Goal: Find specific page/section: Find specific page/section

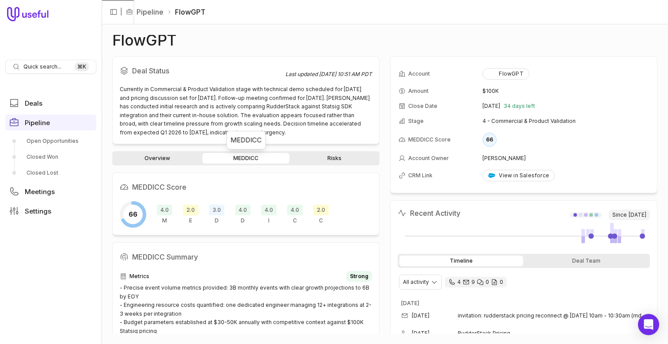
scroll to position [111, 0]
